Goal: Transaction & Acquisition: Purchase product/service

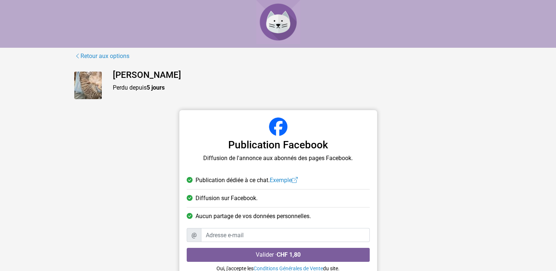
scroll to position [26, 0]
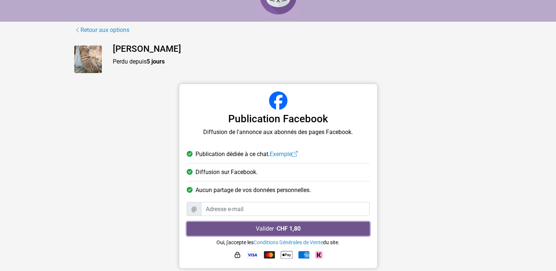
click at [282, 231] on strong "CHF 1,80" at bounding box center [289, 228] width 24 height 7
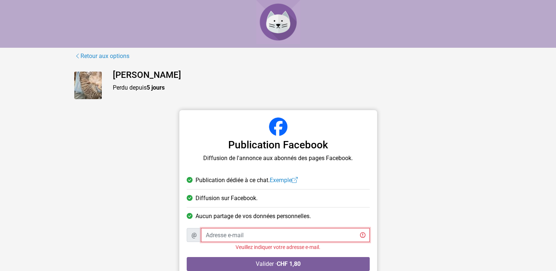
click at [285, 229] on input "Adresse e-mail" at bounding box center [285, 235] width 169 height 14
type input "pascal.pignat@hotmail.com"
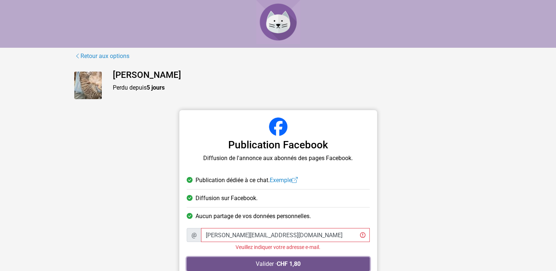
click at [297, 265] on strong "CHF 1,80" at bounding box center [289, 264] width 24 height 7
